Goal: Task Accomplishment & Management: Manage account settings

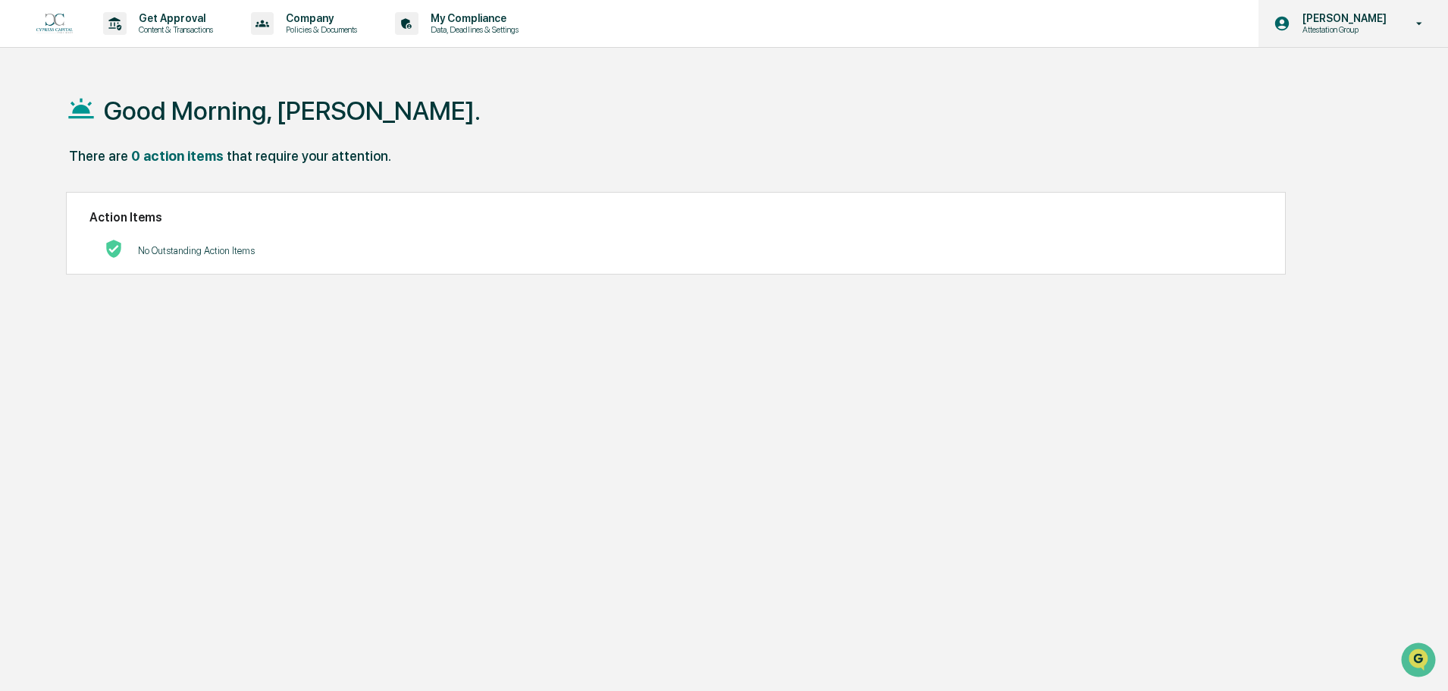
click at [1337, 24] on p "Attestation Group" at bounding box center [1342, 29] width 104 height 11
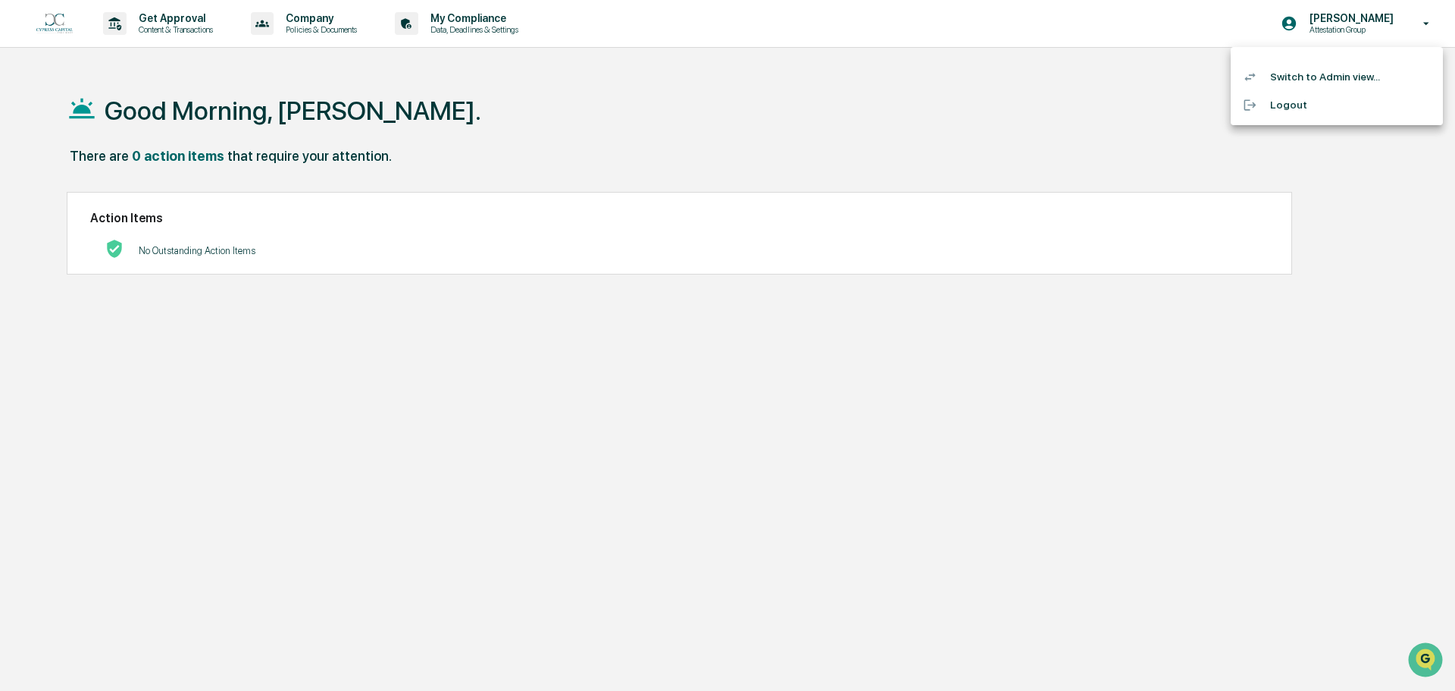
click at [1306, 67] on li "Switch to Admin view..." at bounding box center [1337, 77] width 212 height 28
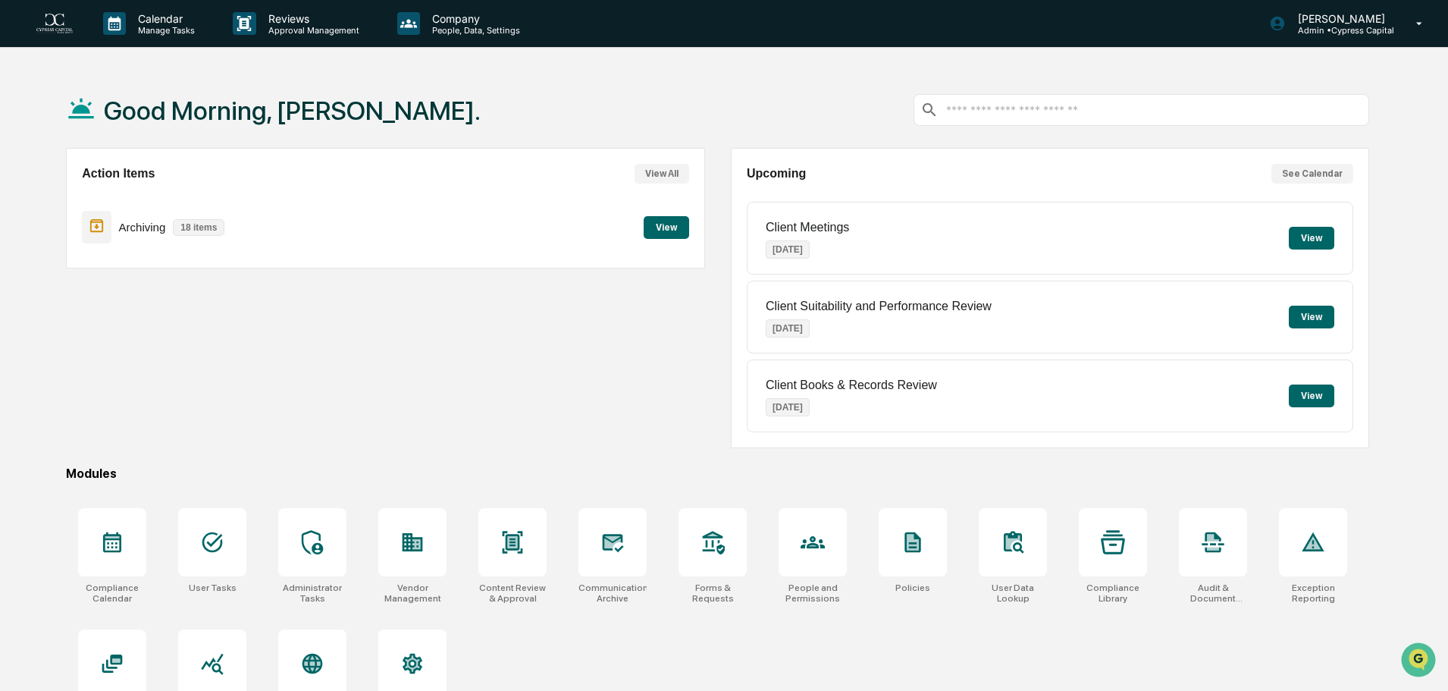
click at [656, 227] on button "View" at bounding box center [666, 227] width 45 height 23
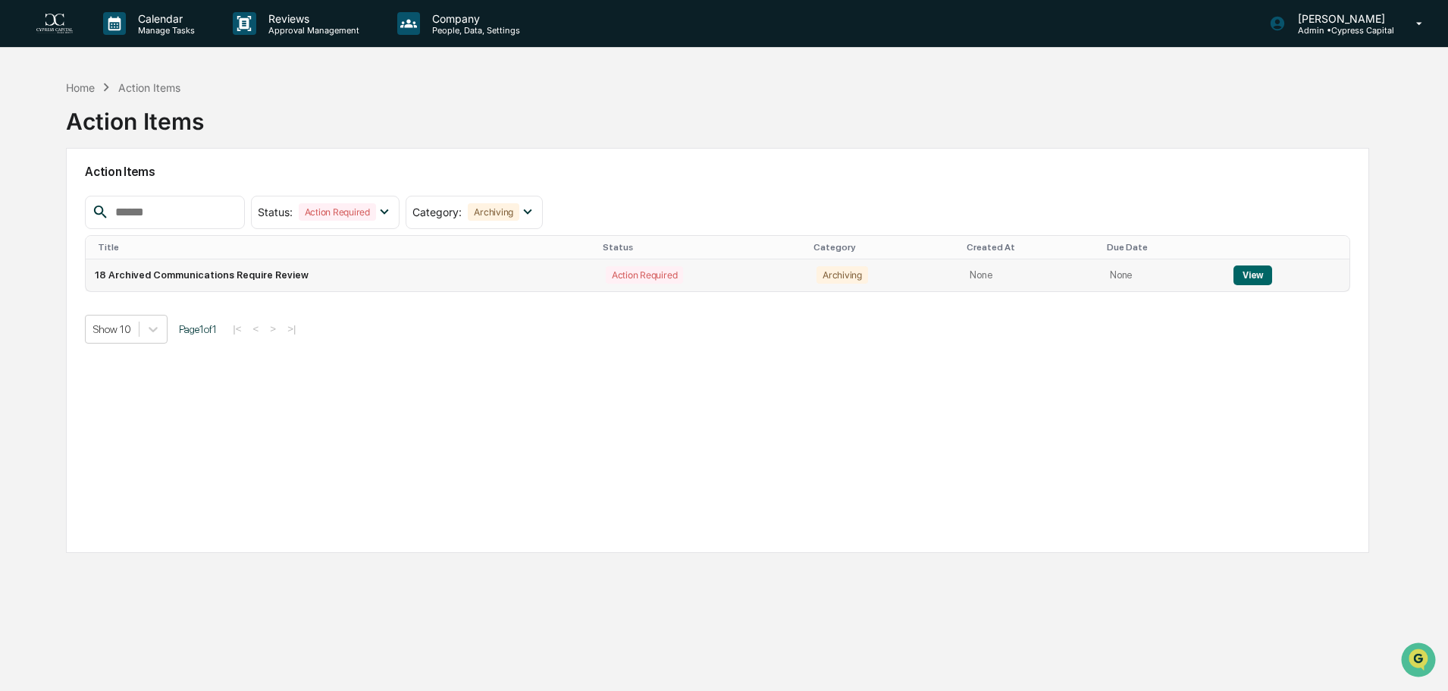
click at [1237, 271] on button "View" at bounding box center [1252, 275] width 39 height 20
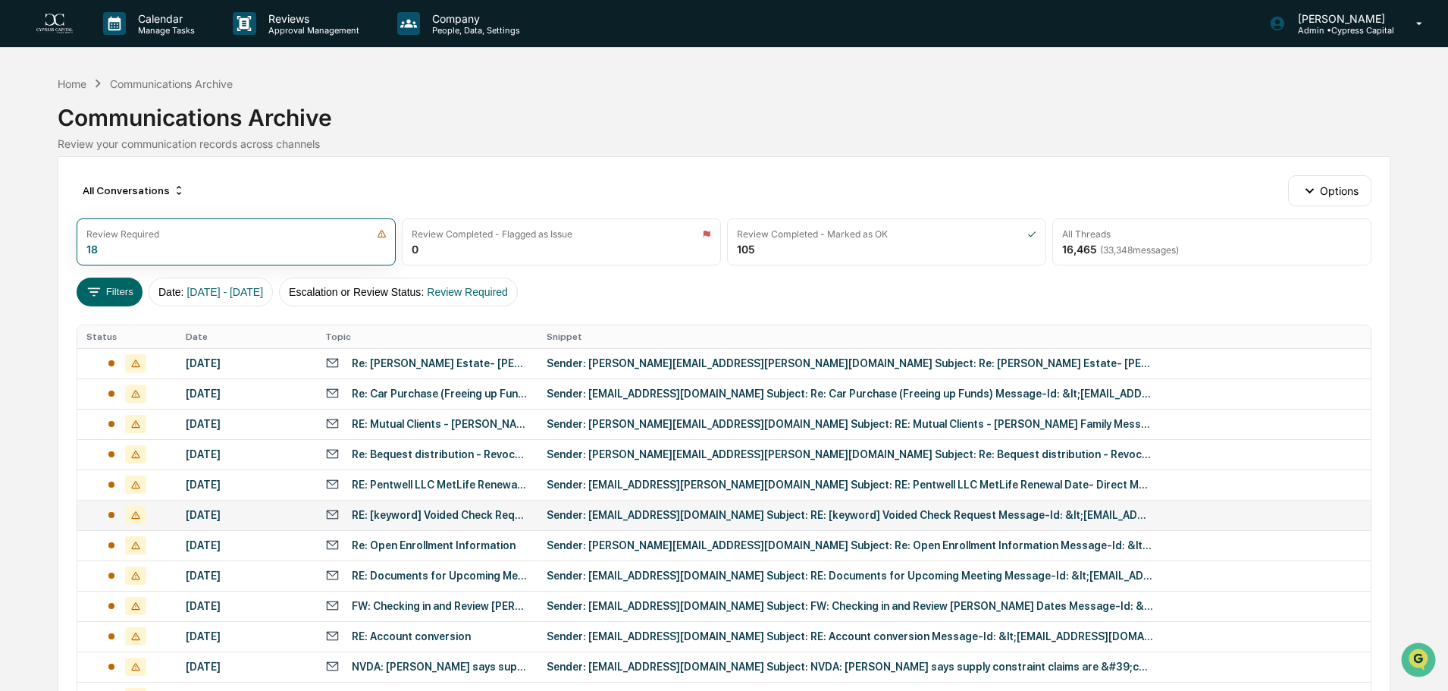
click at [655, 515] on div "Sender: [EMAIL_ADDRESS][DOMAIN_NAME] Subject: RE: [keyword] Voided Check Reques…" at bounding box center [850, 515] width 606 height 12
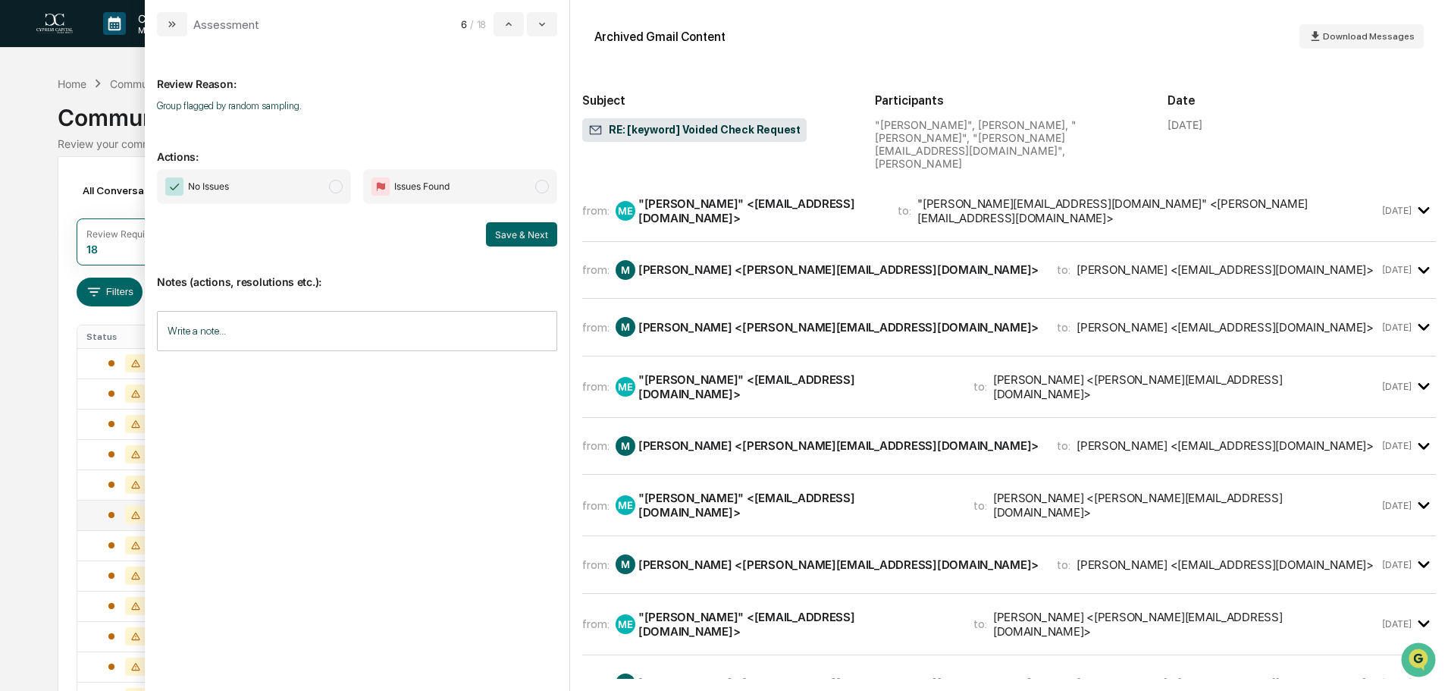
click at [771, 196] on div "ME "[PERSON_NAME]" <[EMAIL_ADDRESS][DOMAIN_NAME]>" at bounding box center [747, 210] width 264 height 29
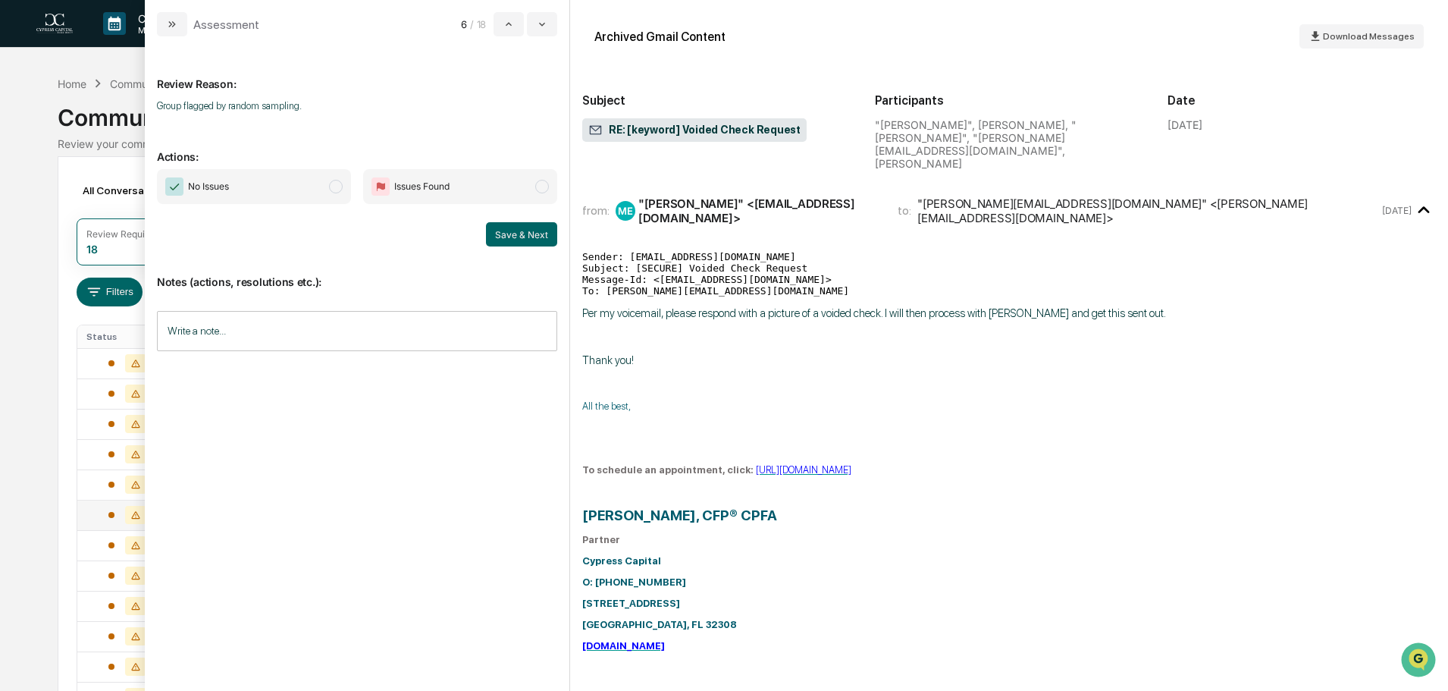
click at [771, 196] on div ""[PERSON_NAME]" <[EMAIL_ADDRESS][DOMAIN_NAME]>" at bounding box center [758, 210] width 241 height 29
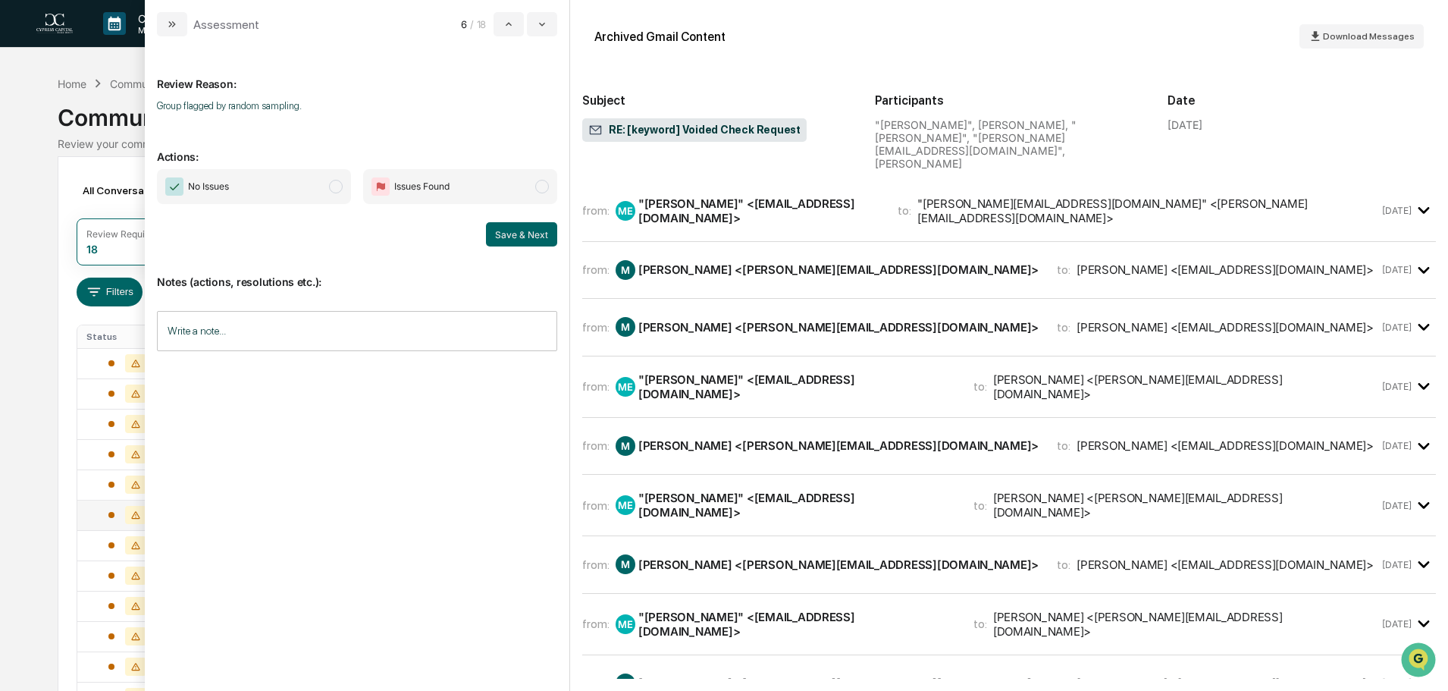
click at [756, 260] on div "M [PERSON_NAME] <[PERSON_NAME][EMAIL_ADDRESS][DOMAIN_NAME]>" at bounding box center [826, 270] width 423 height 20
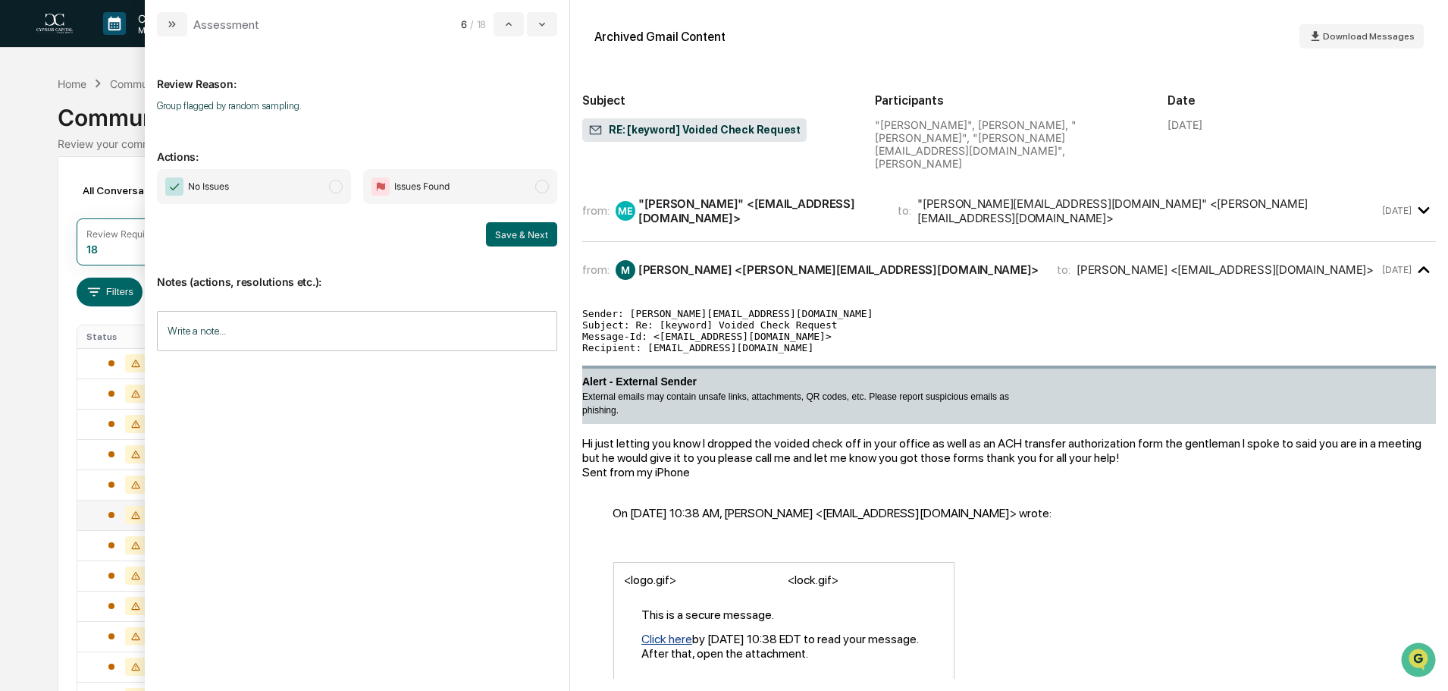
click at [756, 260] on div "M [PERSON_NAME] <[PERSON_NAME][EMAIL_ADDRESS][DOMAIN_NAME]>" at bounding box center [826, 270] width 423 height 20
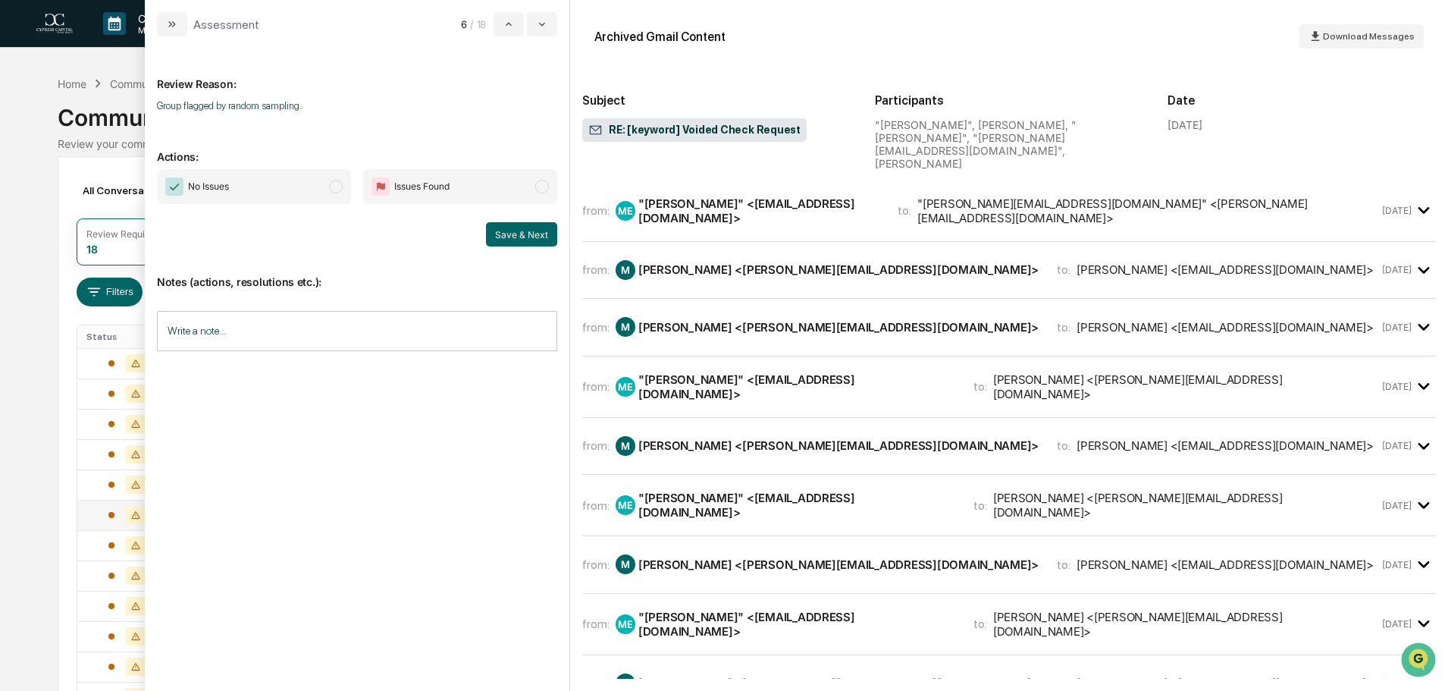
click at [745, 314] on div "from: [PERSON_NAME] <[PERSON_NAME][EMAIL_ADDRESS][DOMAIN_NAME]> to: [PERSON_NAM…" at bounding box center [1009, 327] width 854 height 33
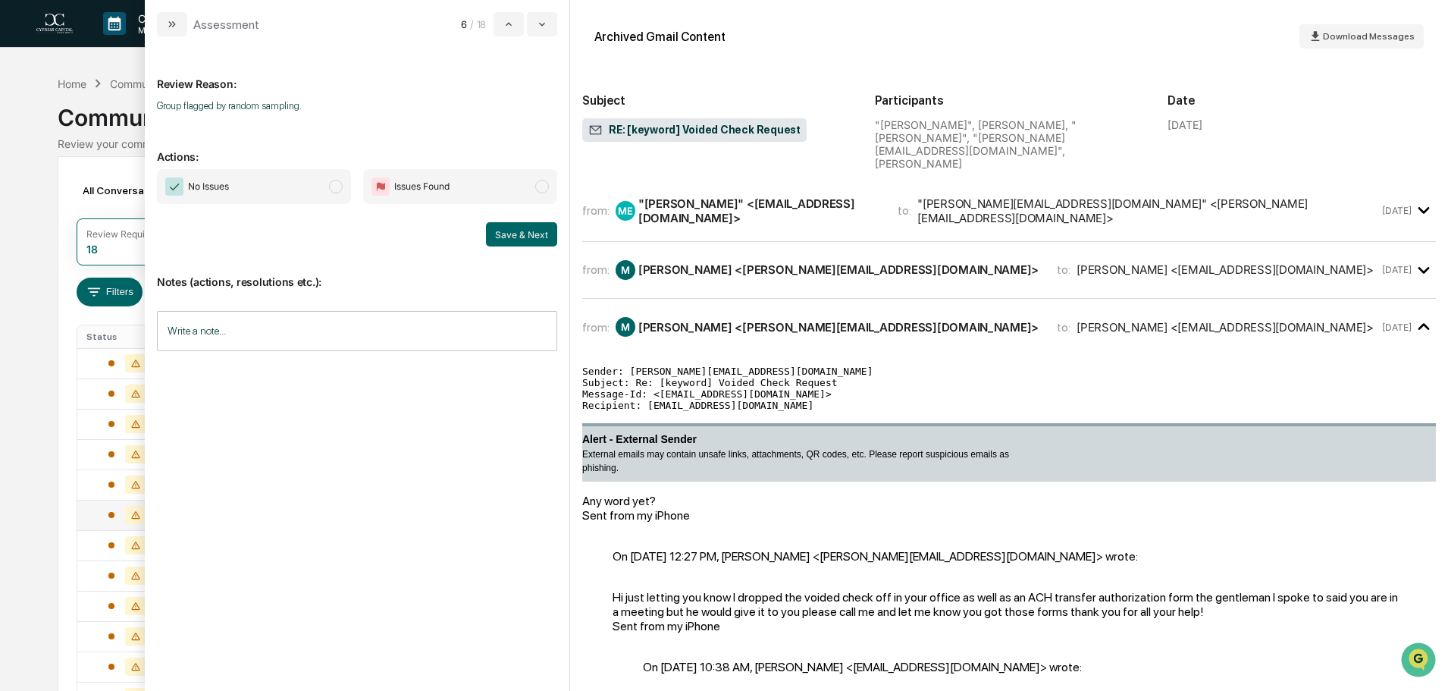
click at [745, 343] on div "Sender: [PERSON_NAME][EMAIL_ADDRESS][DOMAIN_NAME] Subject: Re: [keyword] Voided…" at bounding box center [1009, 649] width 854 height 612
click at [725, 320] on div "[PERSON_NAME] <[PERSON_NAME][EMAIL_ADDRESS][DOMAIN_NAME]>" at bounding box center [838, 327] width 400 height 14
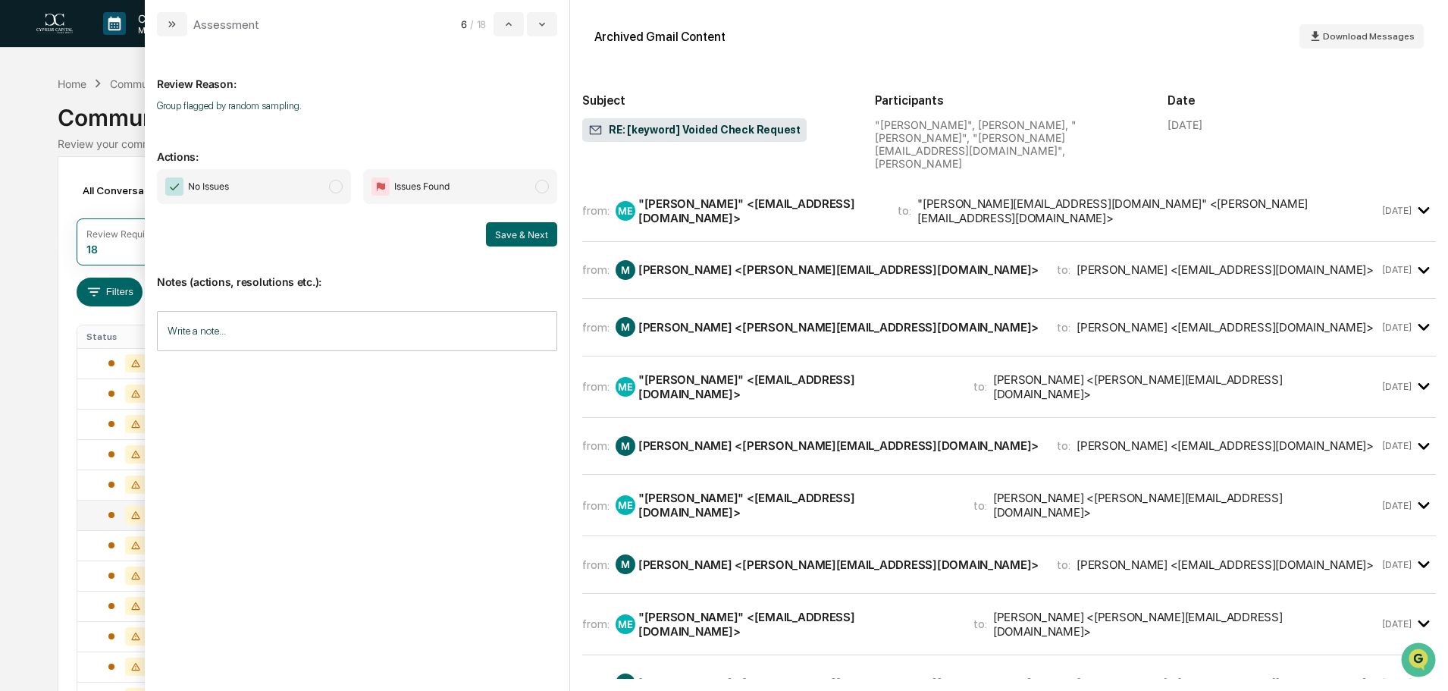
click at [730, 372] on div "ME "[PERSON_NAME]" <[EMAIL_ADDRESS][DOMAIN_NAME]>" at bounding box center [785, 386] width 340 height 29
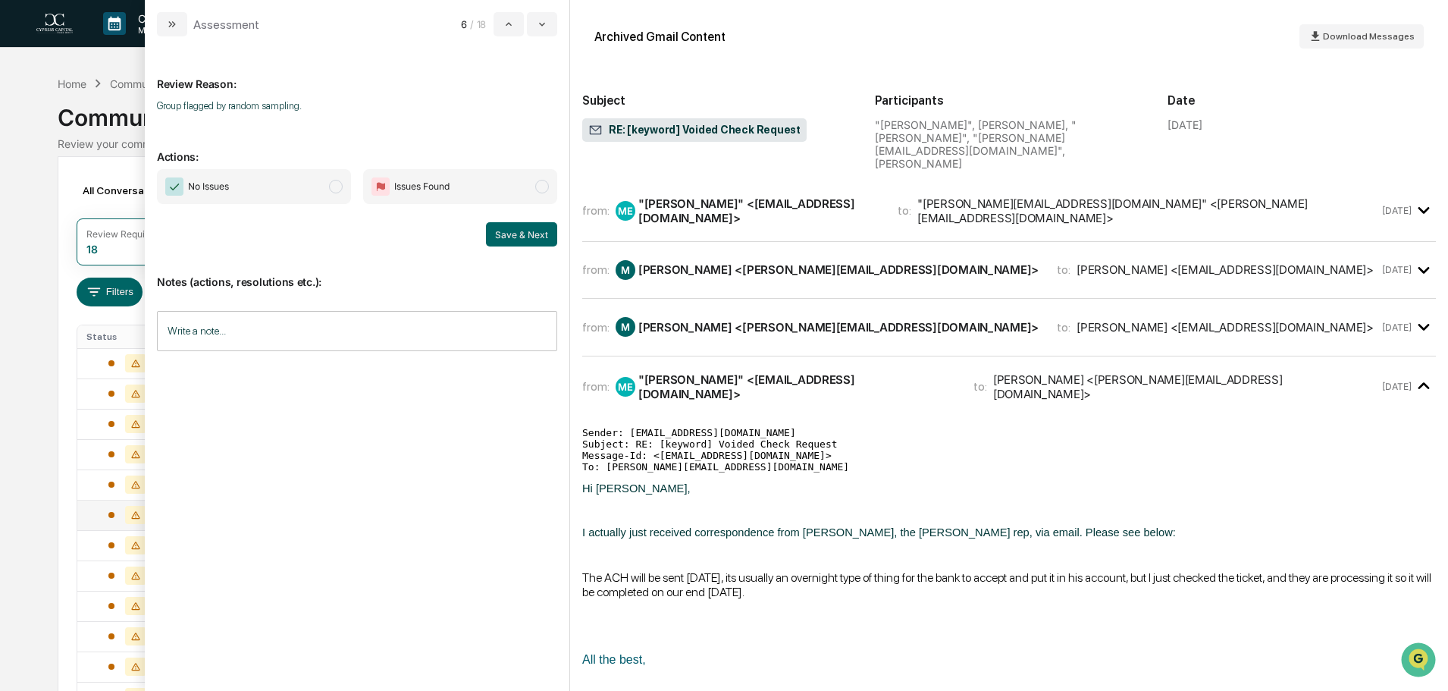
click at [730, 372] on div "ME "[PERSON_NAME]" <[EMAIL_ADDRESS][DOMAIN_NAME]>" at bounding box center [785, 386] width 340 height 29
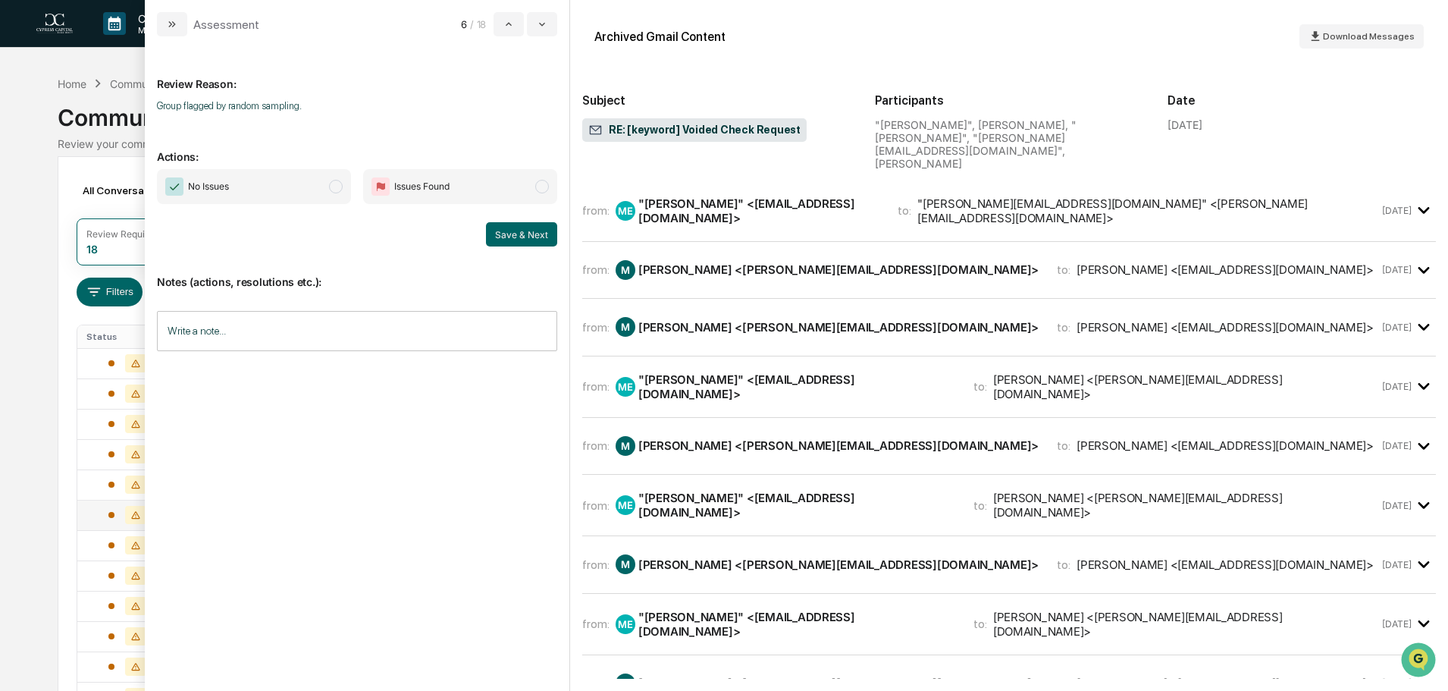
click at [720, 438] on div "[PERSON_NAME] <[PERSON_NAME][EMAIL_ADDRESS][DOMAIN_NAME]>" at bounding box center [838, 445] width 400 height 14
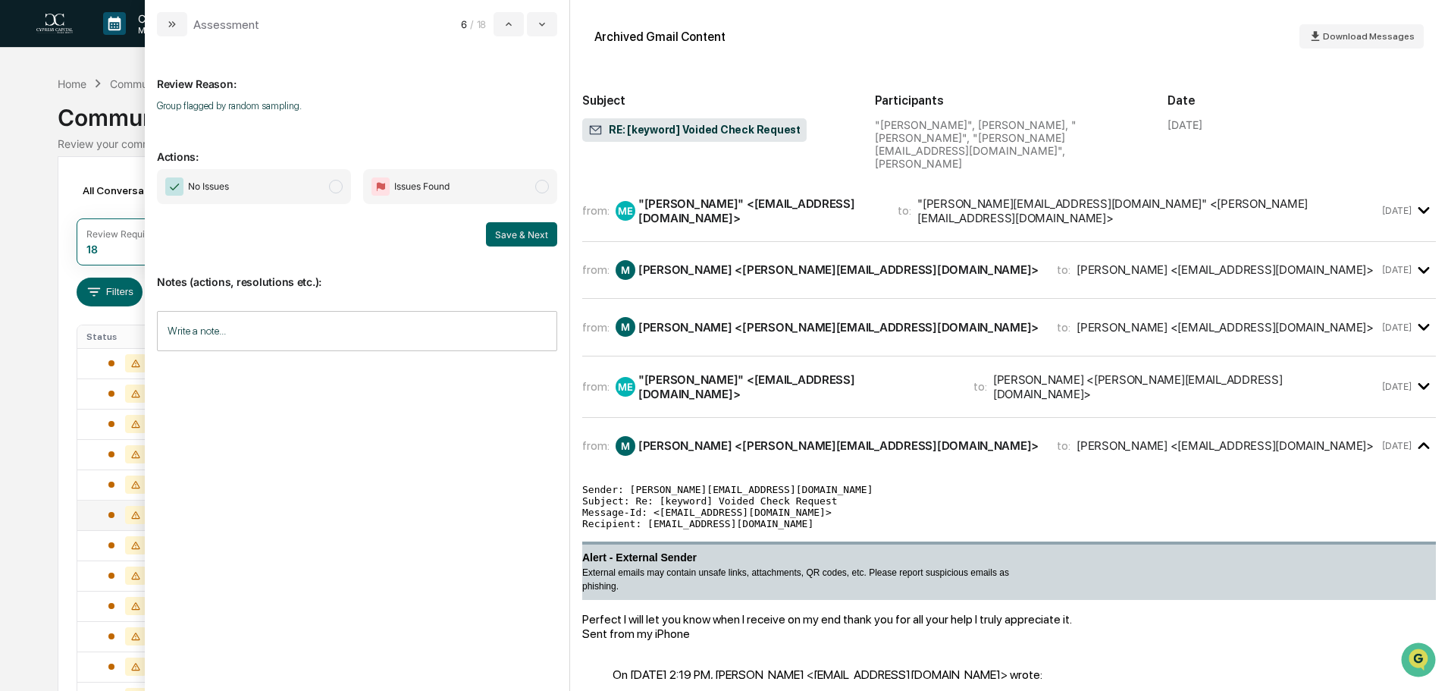
click at [720, 438] on div "[PERSON_NAME] <[PERSON_NAME][EMAIL_ADDRESS][DOMAIN_NAME]>" at bounding box center [838, 445] width 400 height 14
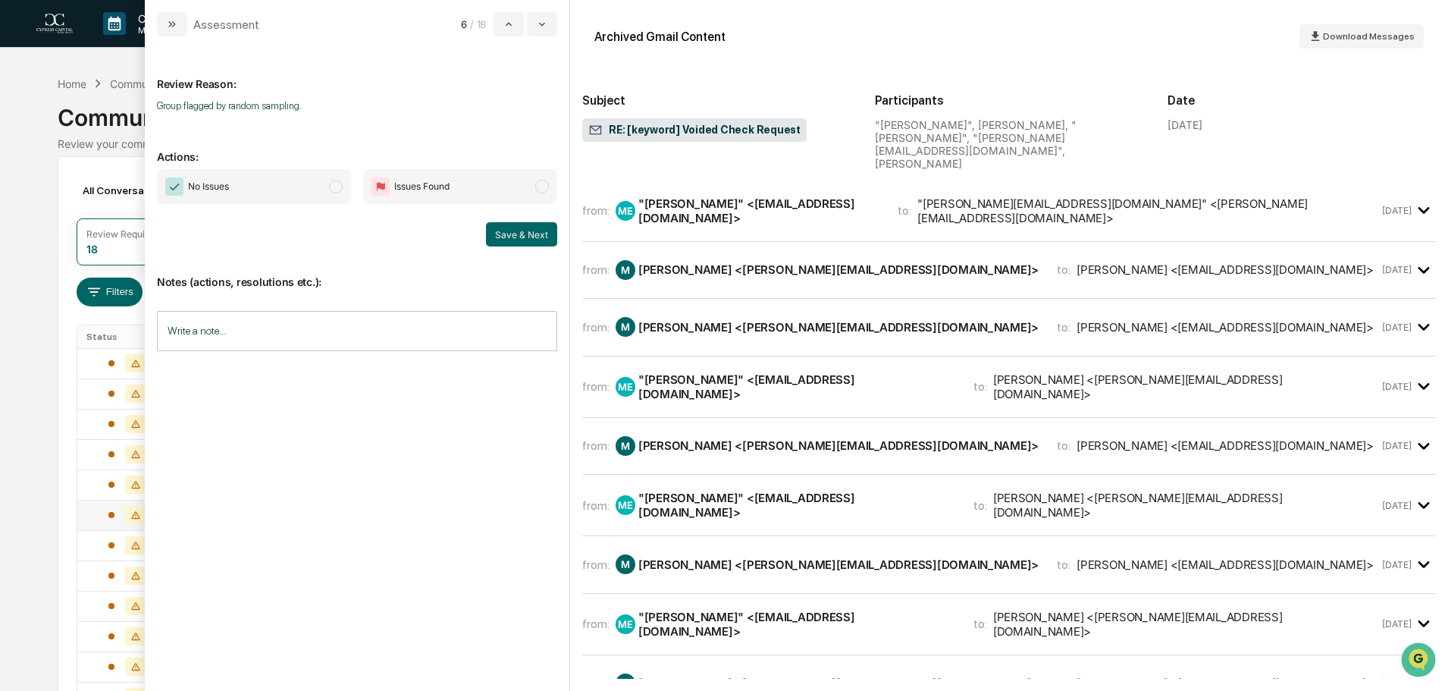
click at [716, 490] on div ""[PERSON_NAME]" <[EMAIL_ADDRESS][DOMAIN_NAME]>" at bounding box center [796, 504] width 317 height 29
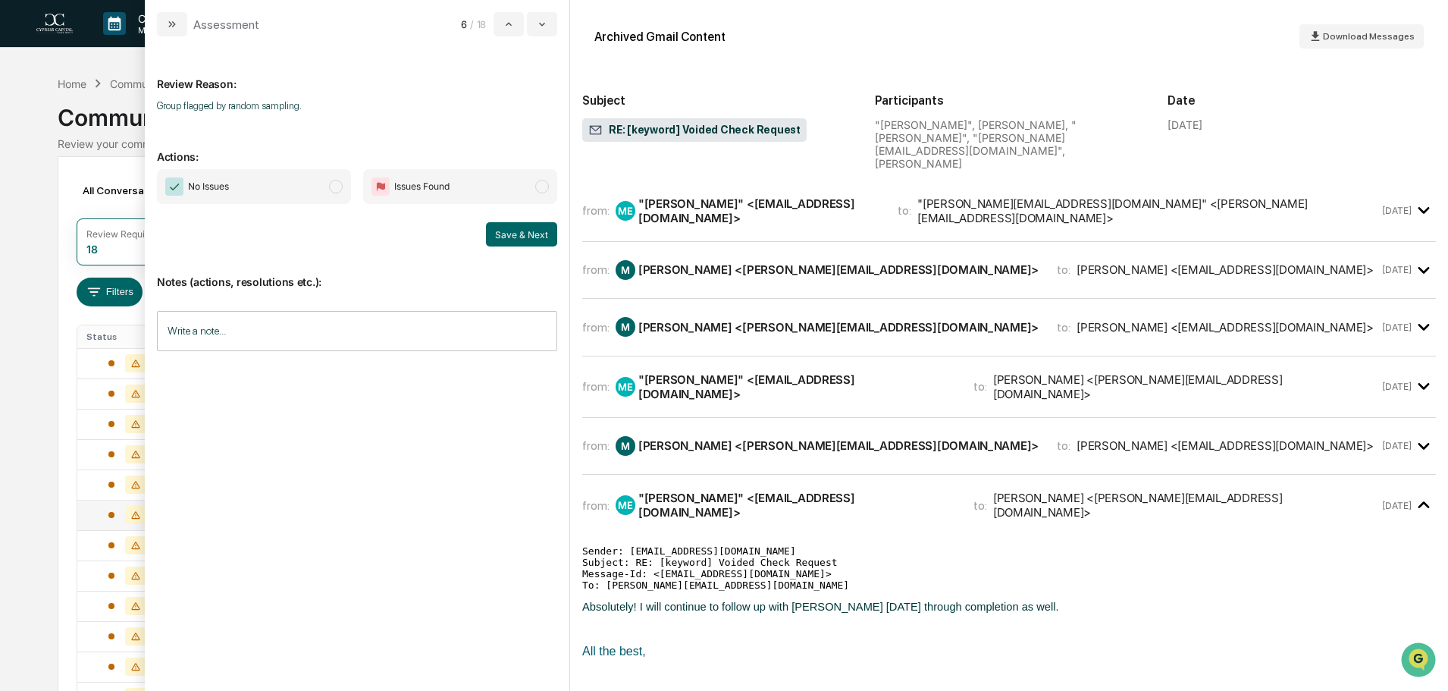
click at [716, 490] on div ""[PERSON_NAME]" <[EMAIL_ADDRESS][DOMAIN_NAME]>" at bounding box center [796, 504] width 317 height 29
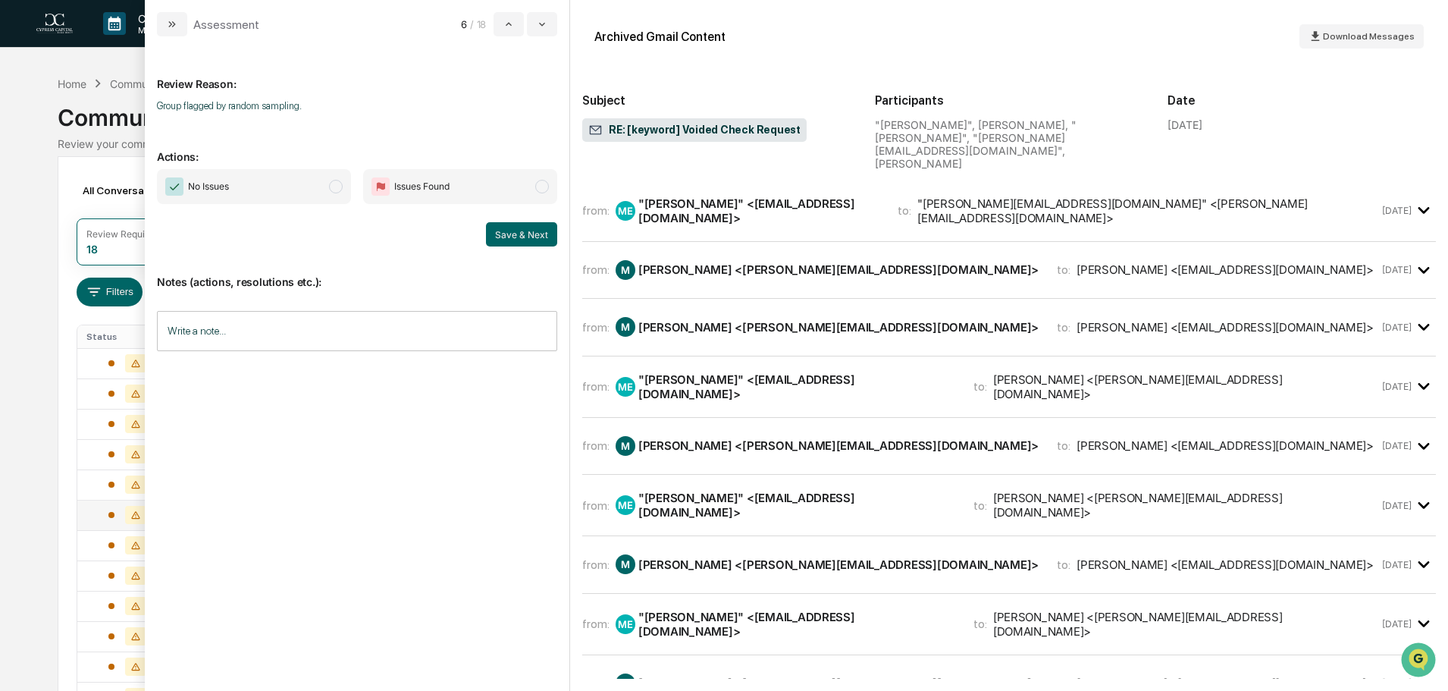
click at [716, 548] on div "from: [PERSON_NAME] <[PERSON_NAME][EMAIL_ADDRESS][DOMAIN_NAME]> to: [PERSON_NAM…" at bounding box center [1009, 564] width 854 height 33
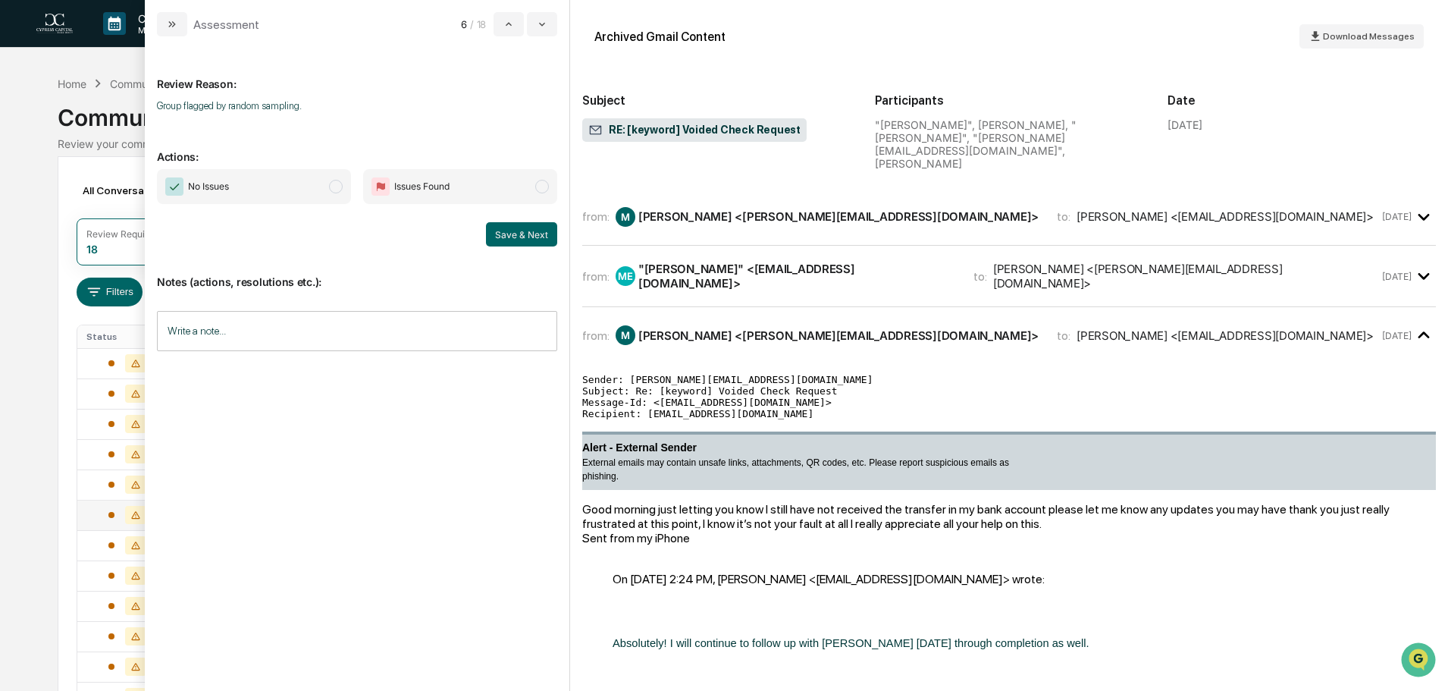
scroll to position [228, 0]
click at [716, 329] on div "[PERSON_NAME] <[PERSON_NAME][EMAIL_ADDRESS][DOMAIN_NAME]>" at bounding box center [838, 336] width 400 height 14
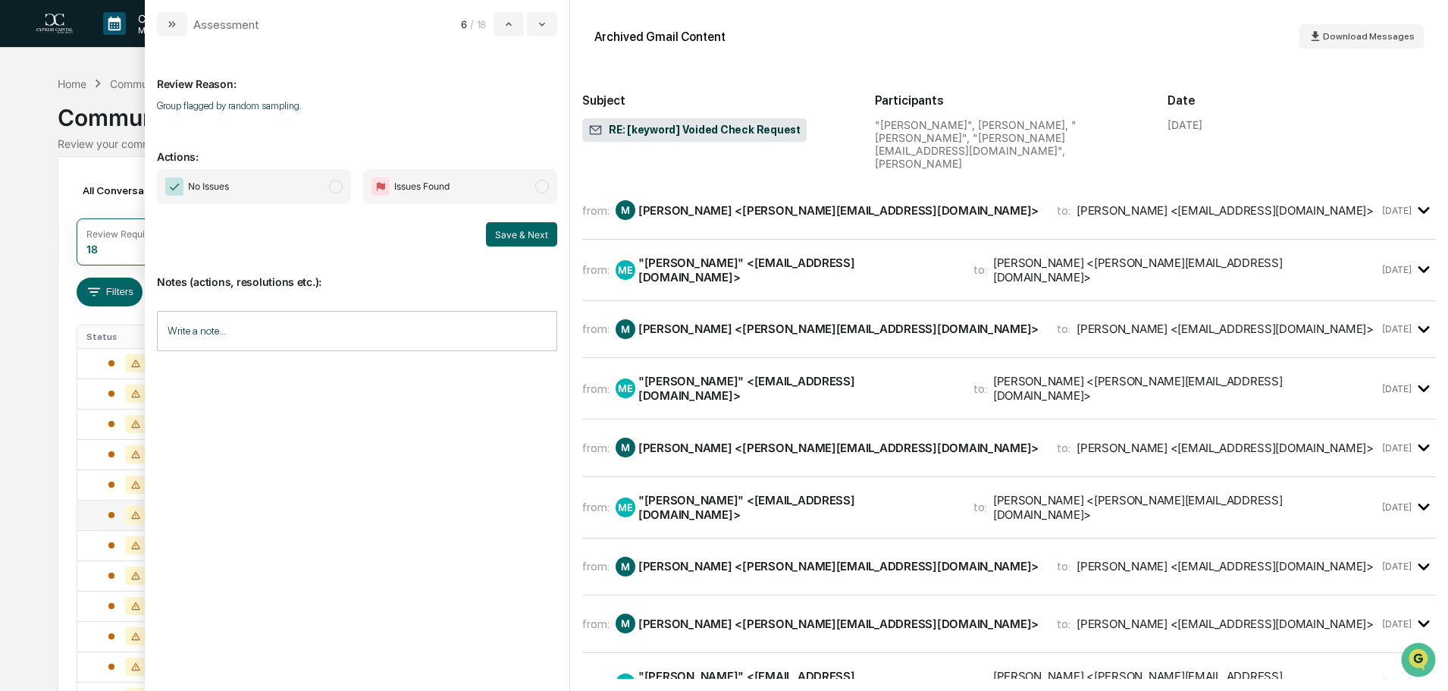
scroll to position [0, 0]
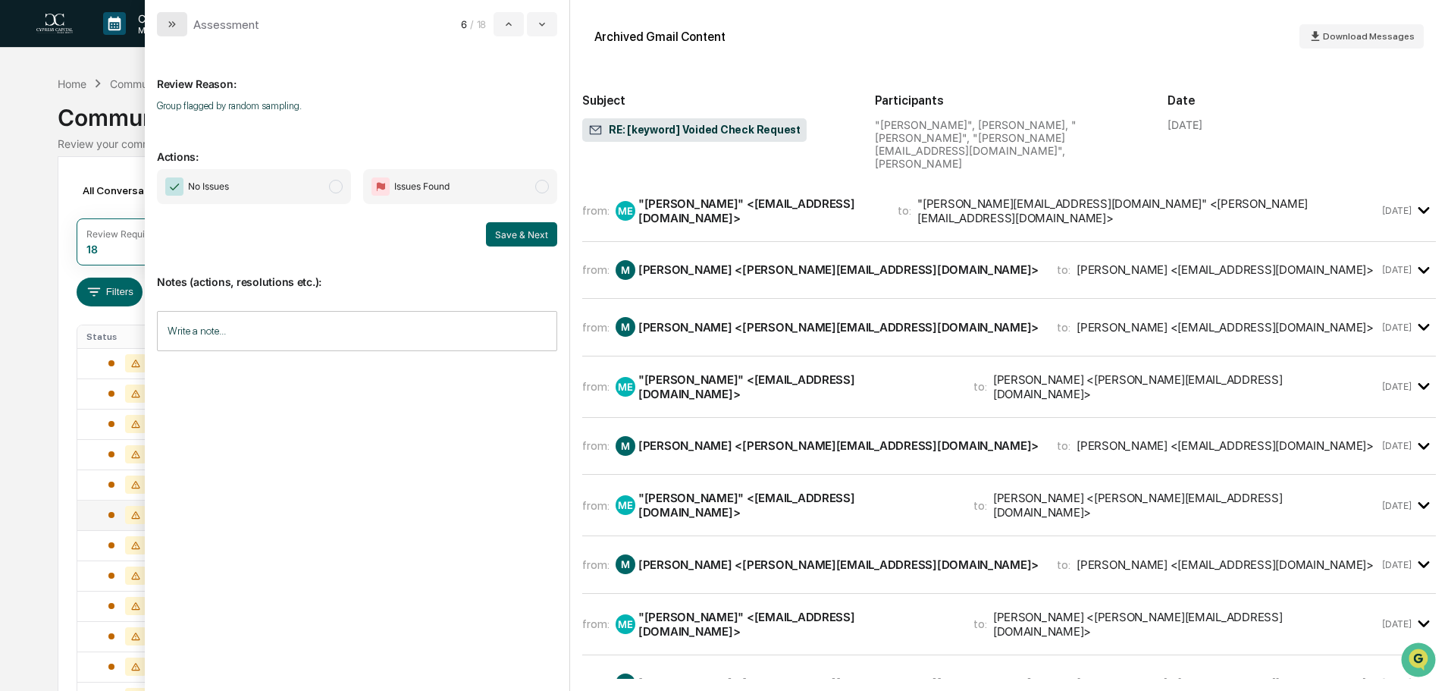
click at [183, 30] on button "modal" at bounding box center [172, 24] width 30 height 24
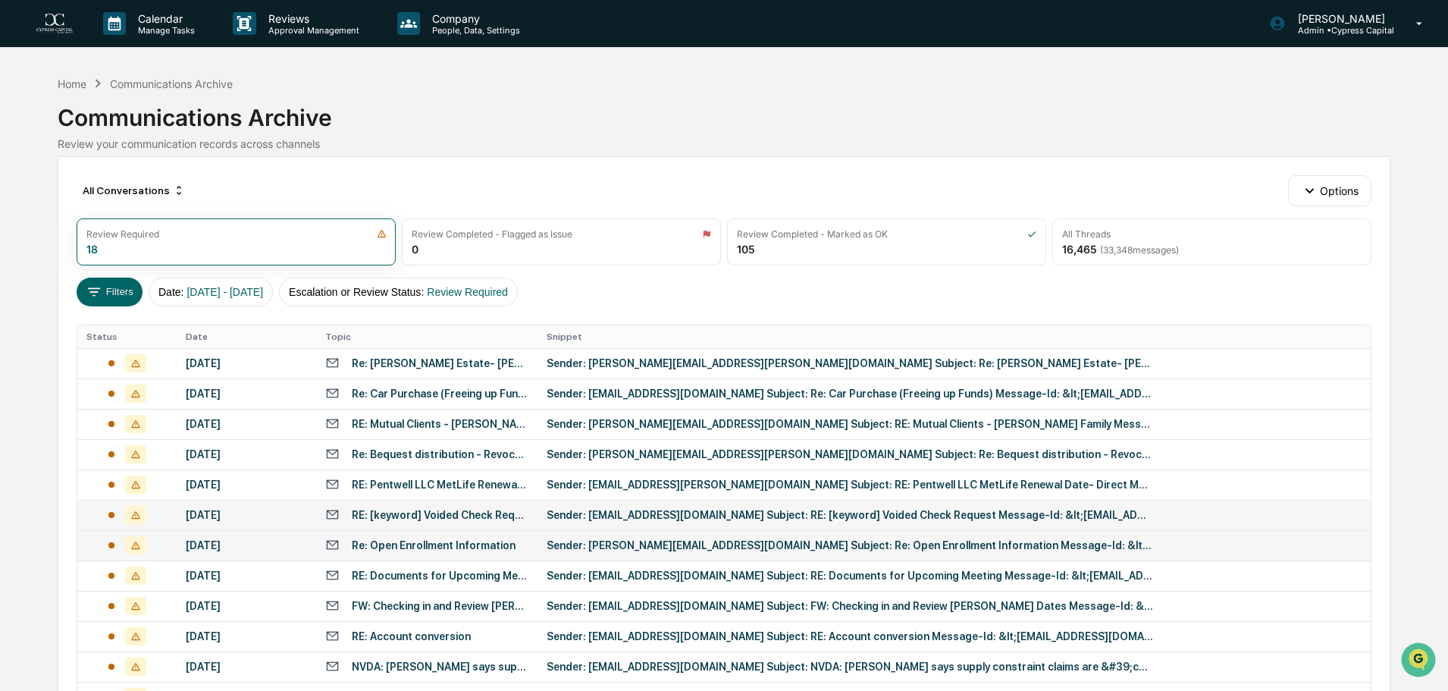
click at [629, 544] on div "Sender: [PERSON_NAME][EMAIL_ADDRESS][DOMAIN_NAME] Subject: Re: Open Enrollment …" at bounding box center [850, 545] width 606 height 12
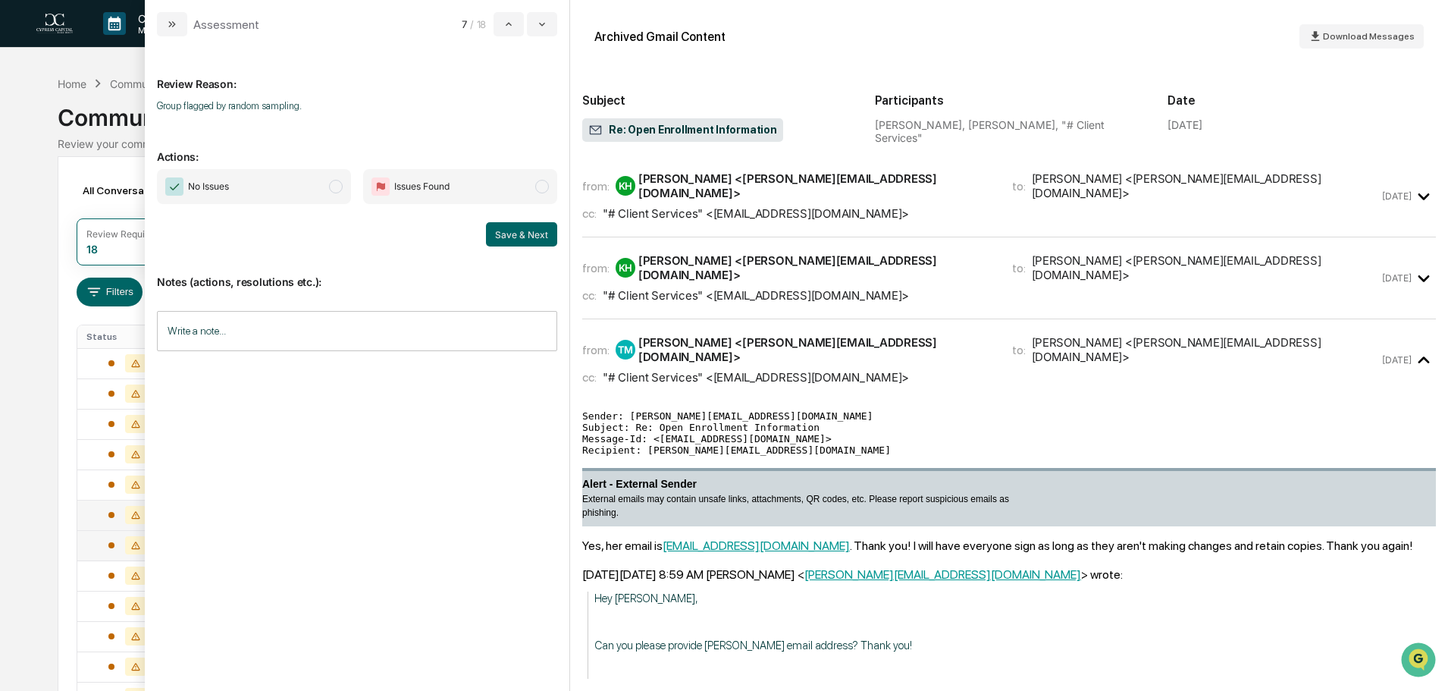
click at [148, 27] on div "Assessment 7 / 18" at bounding box center [357, 18] width 424 height 36
click at [169, 30] on icon "modal" at bounding box center [172, 24] width 12 height 12
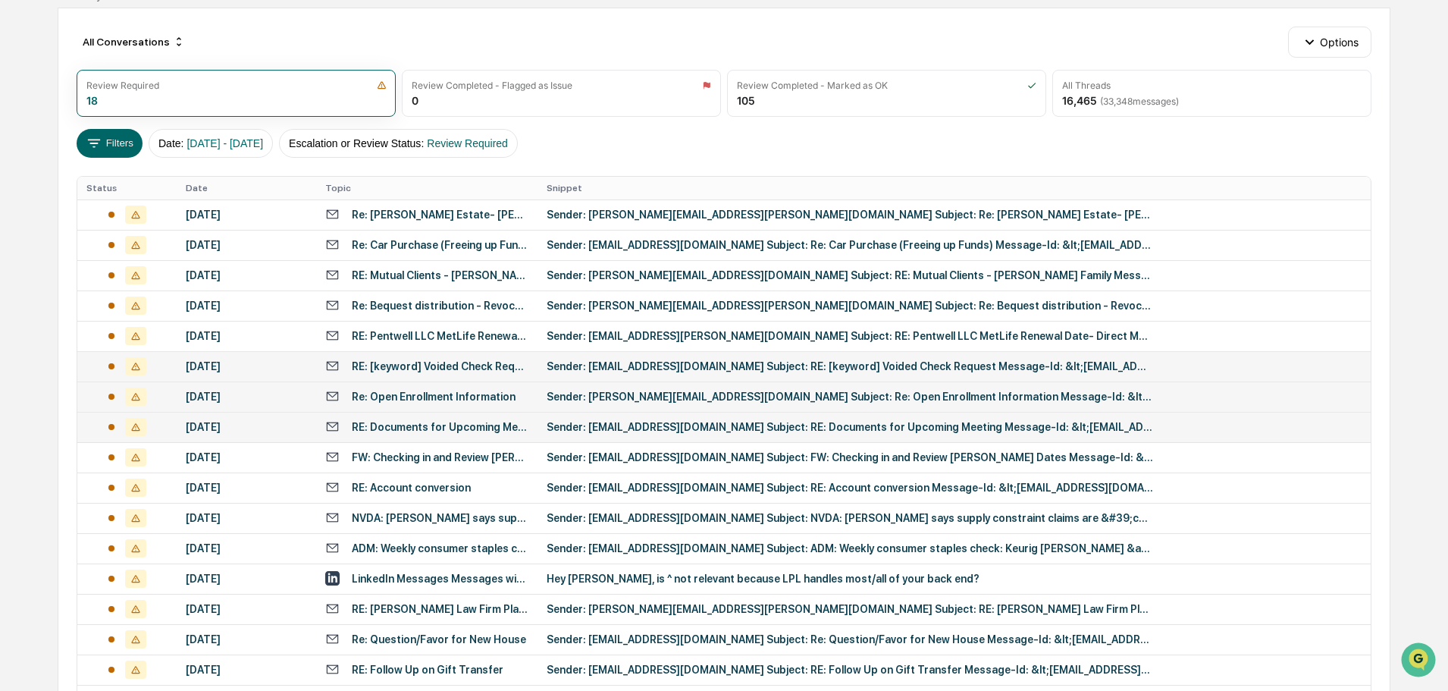
scroll to position [149, 0]
click at [731, 579] on div "Hey [PERSON_NAME], is ^ not relevant because LPL handles most/all of your back …" at bounding box center [850, 578] width 606 height 12
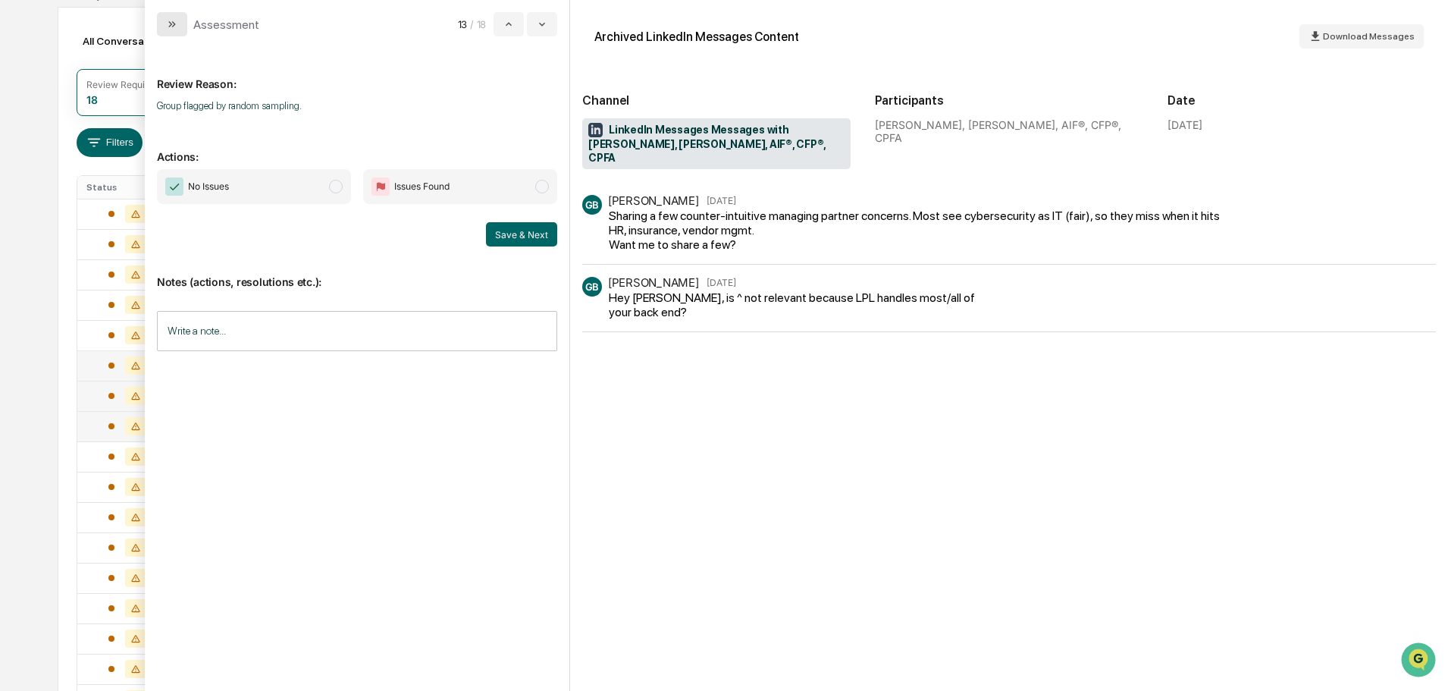
click at [172, 20] on icon "modal" at bounding box center [172, 24] width 12 height 12
